Goal: Use online tool/utility: Utilize a website feature to perform a specific function

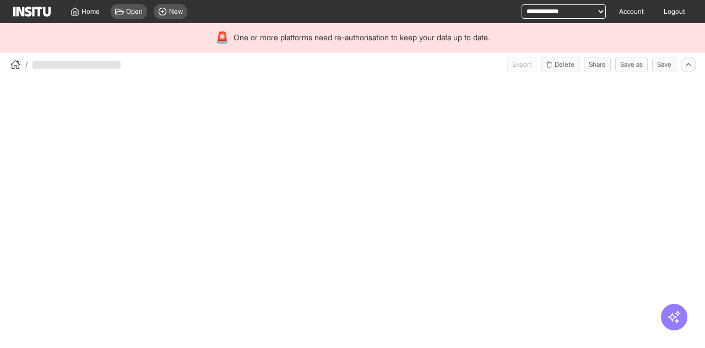
select select "**"
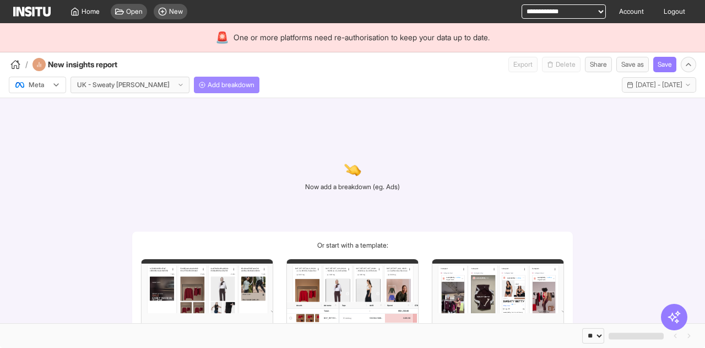
click at [208, 85] on span "Add breakdown" at bounding box center [231, 84] width 47 height 9
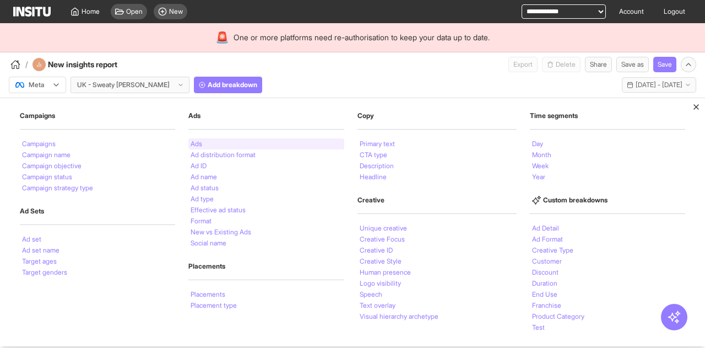
click at [213, 144] on div "Ads" at bounding box center [265, 143] width 155 height 11
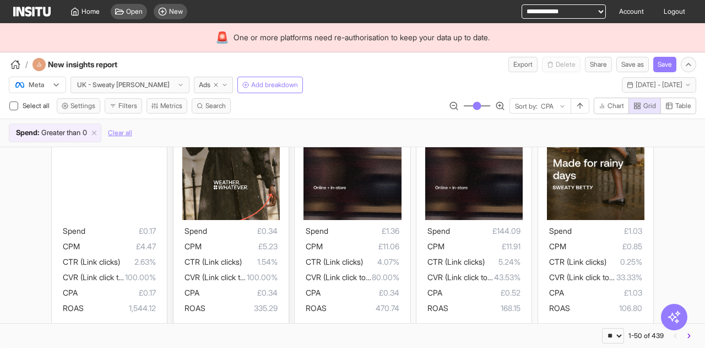
scroll to position [162, 0]
click at [248, 264] on span "1.54%" at bounding box center [260, 260] width 36 height 13
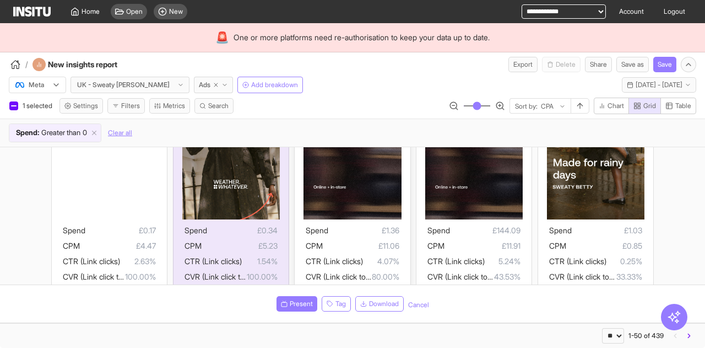
click at [354, 233] on span "£1.36" at bounding box center [363, 230] width 70 height 13
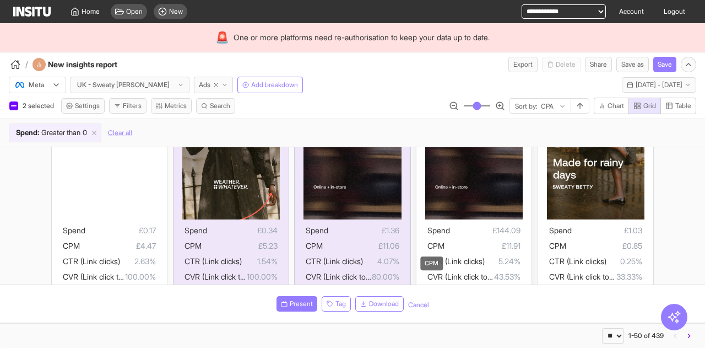
click at [437, 241] on span "CPM" at bounding box center [435, 245] width 17 height 9
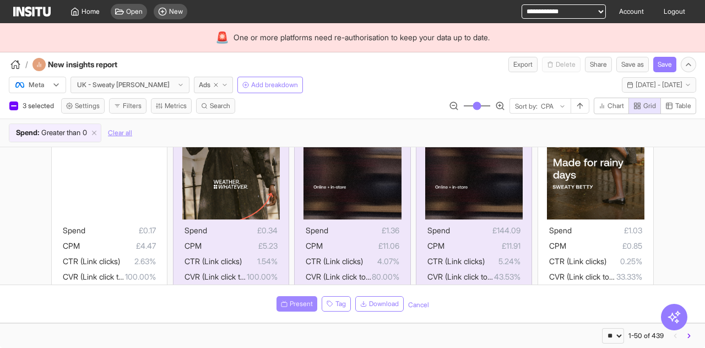
click at [292, 307] on span "Present" at bounding box center [301, 303] width 23 height 9
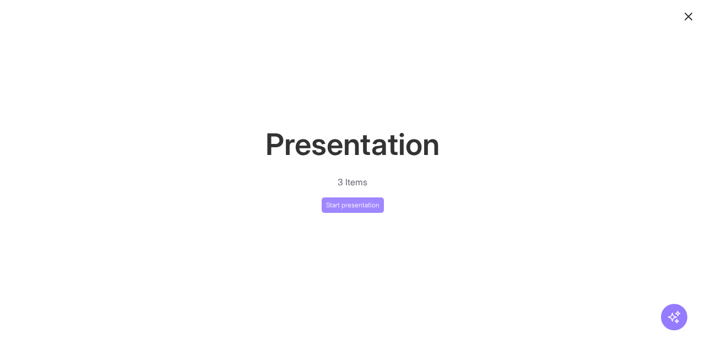
click at [340, 198] on button "Start presentation" at bounding box center [353, 204] width 62 height 15
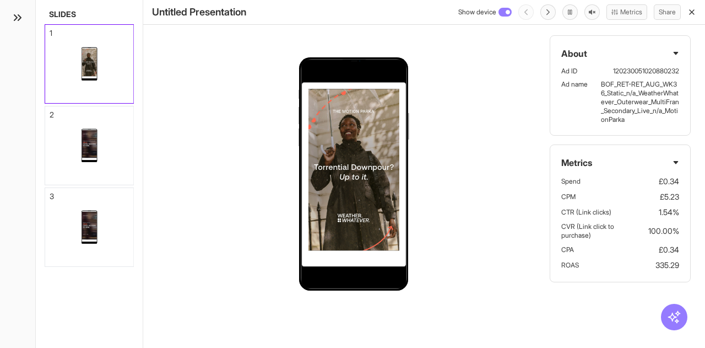
click at [692, 10] on icon "button" at bounding box center [691, 12] width 9 height 9
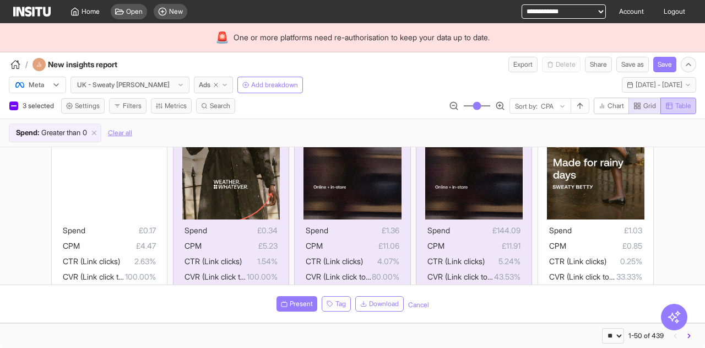
click at [682, 111] on button "Table" at bounding box center [678, 105] width 36 height 17
click at [644, 101] on span "Grid" at bounding box center [649, 105] width 13 height 9
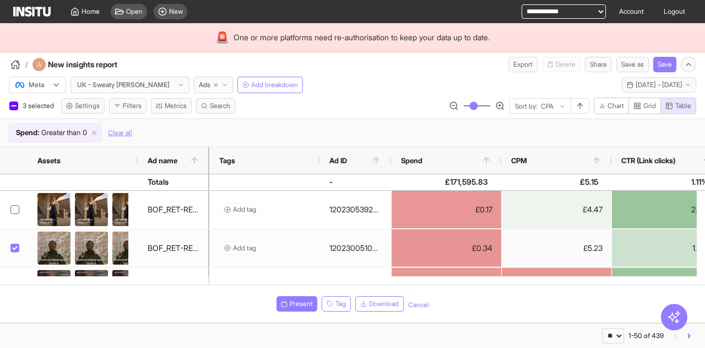
click at [413, 306] on button "Cancel" at bounding box center [418, 304] width 21 height 9
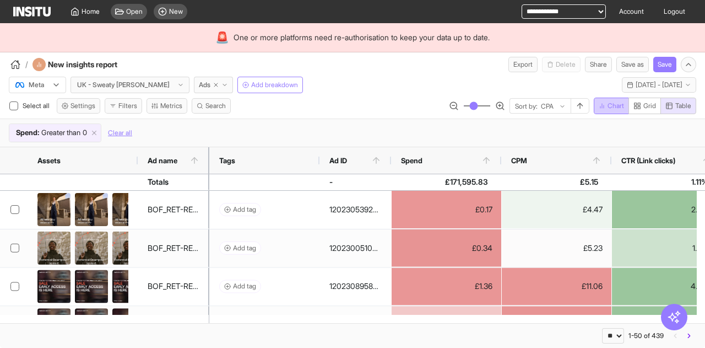
click at [604, 104] on icon "button" at bounding box center [602, 105] width 7 height 7
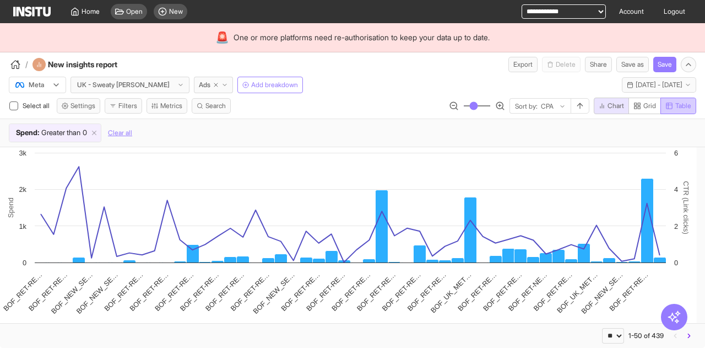
click at [681, 105] on span "Table" at bounding box center [683, 105] width 16 height 9
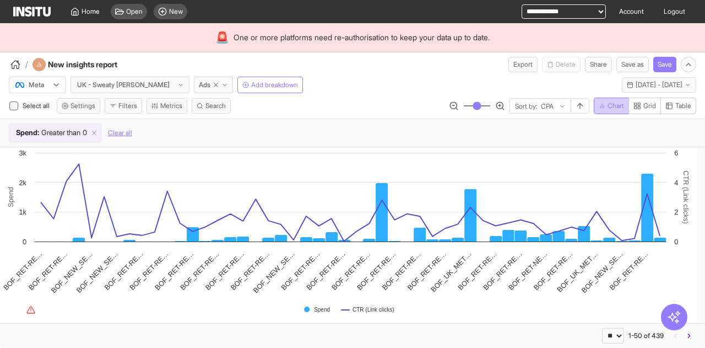
click at [617, 112] on button "Chart" at bounding box center [611, 105] width 35 height 17
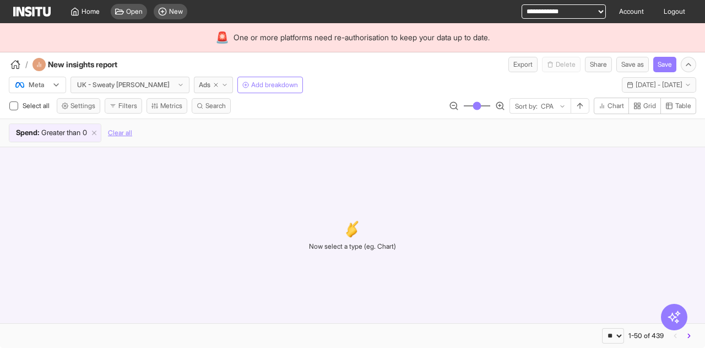
type button "chart"
click at [119, 99] on button "Filters" at bounding box center [123, 105] width 37 height 15
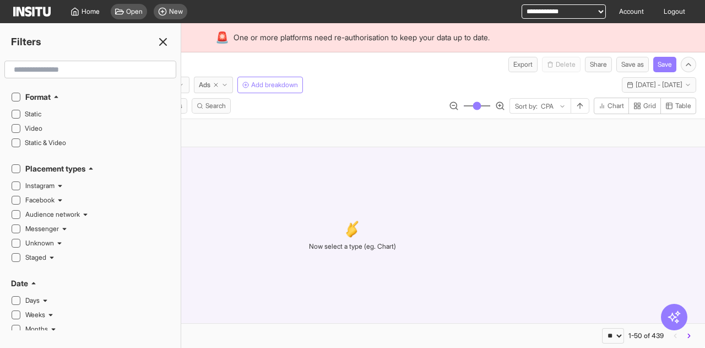
click at [372, 277] on div "Now select a type (eg. Chart)" at bounding box center [352, 234] width 87 height 105
click at [165, 40] on line at bounding box center [163, 42] width 7 height 7
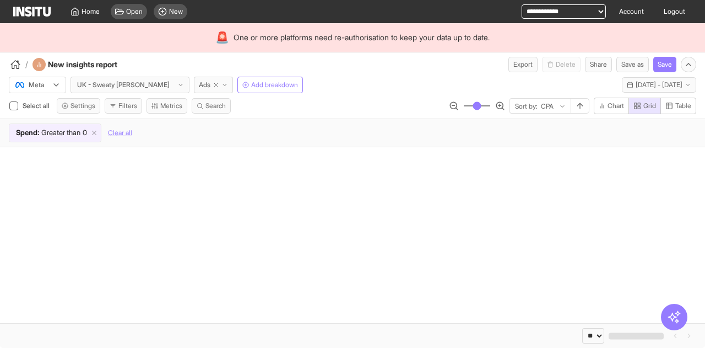
select select "**"
